Goal: Obtain resource: Obtain resource

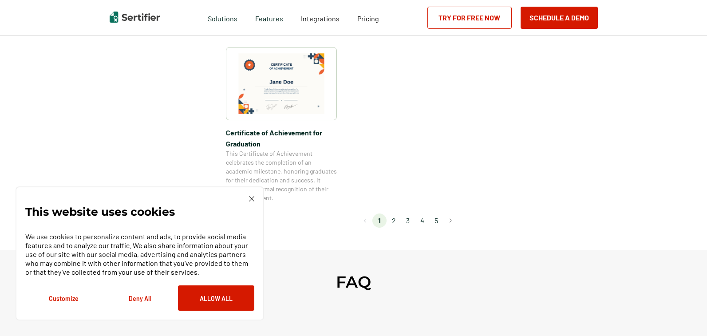
scroll to position [799, 0]
click at [251, 197] on img at bounding box center [251, 198] width 5 height 5
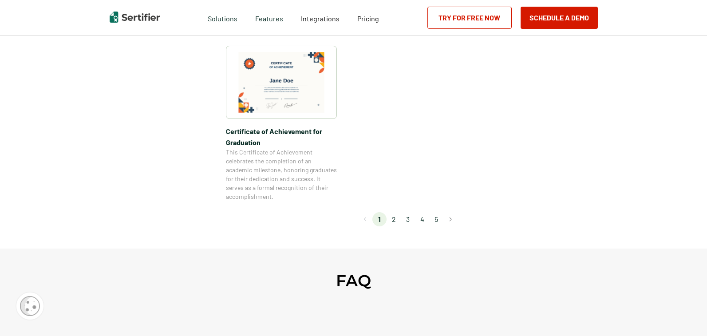
click at [396, 220] on li "2" at bounding box center [393, 219] width 14 height 14
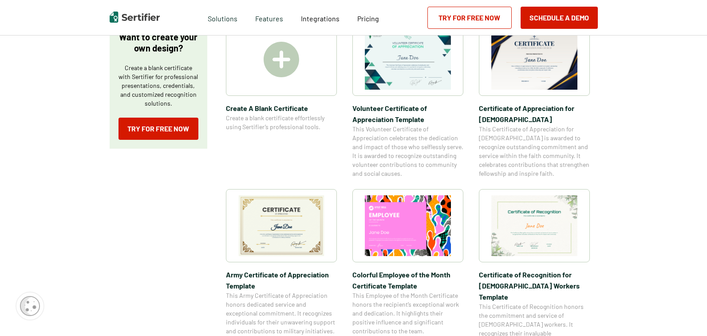
scroll to position [177, 0]
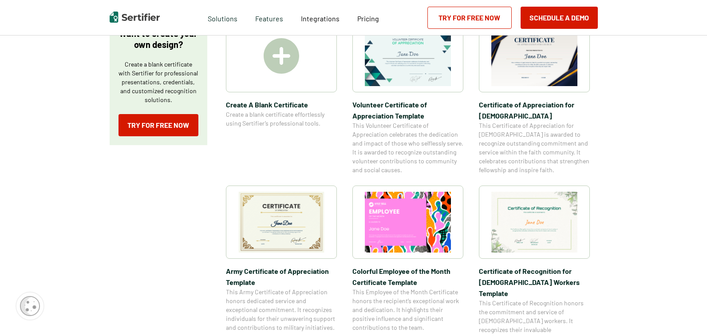
click at [300, 223] on img at bounding box center [281, 222] width 86 height 61
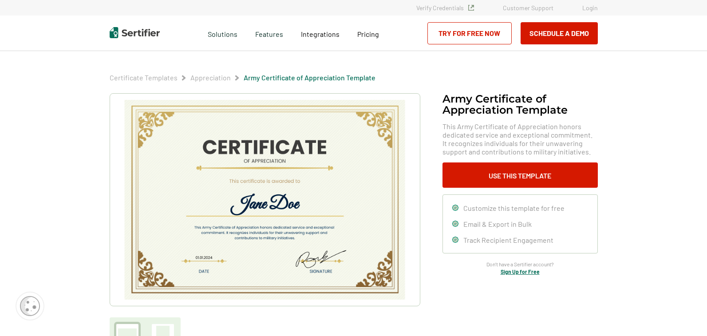
click at [251, 161] on img at bounding box center [264, 200] width 282 height 200
click at [252, 161] on img at bounding box center [264, 200] width 282 height 200
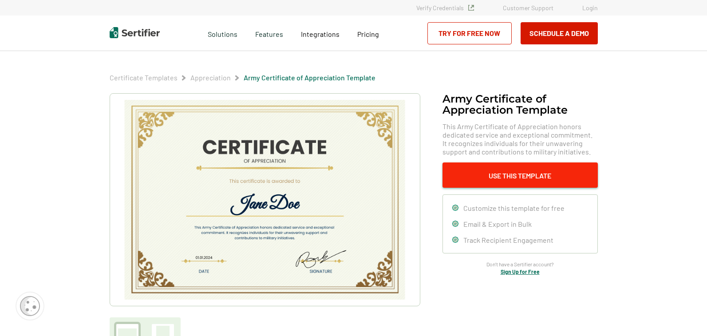
click at [515, 177] on button "Use This Template" at bounding box center [519, 174] width 155 height 25
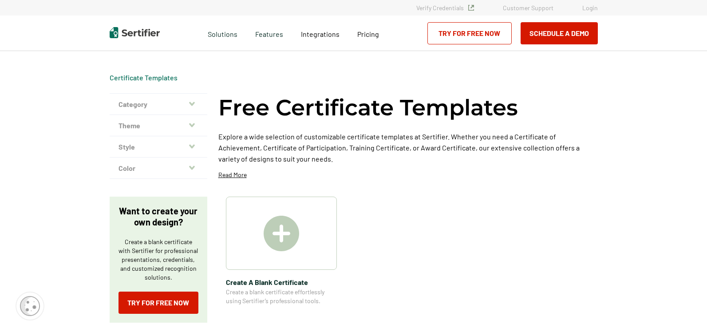
scroll to position [177, 0]
